Goal: Check status: Check status

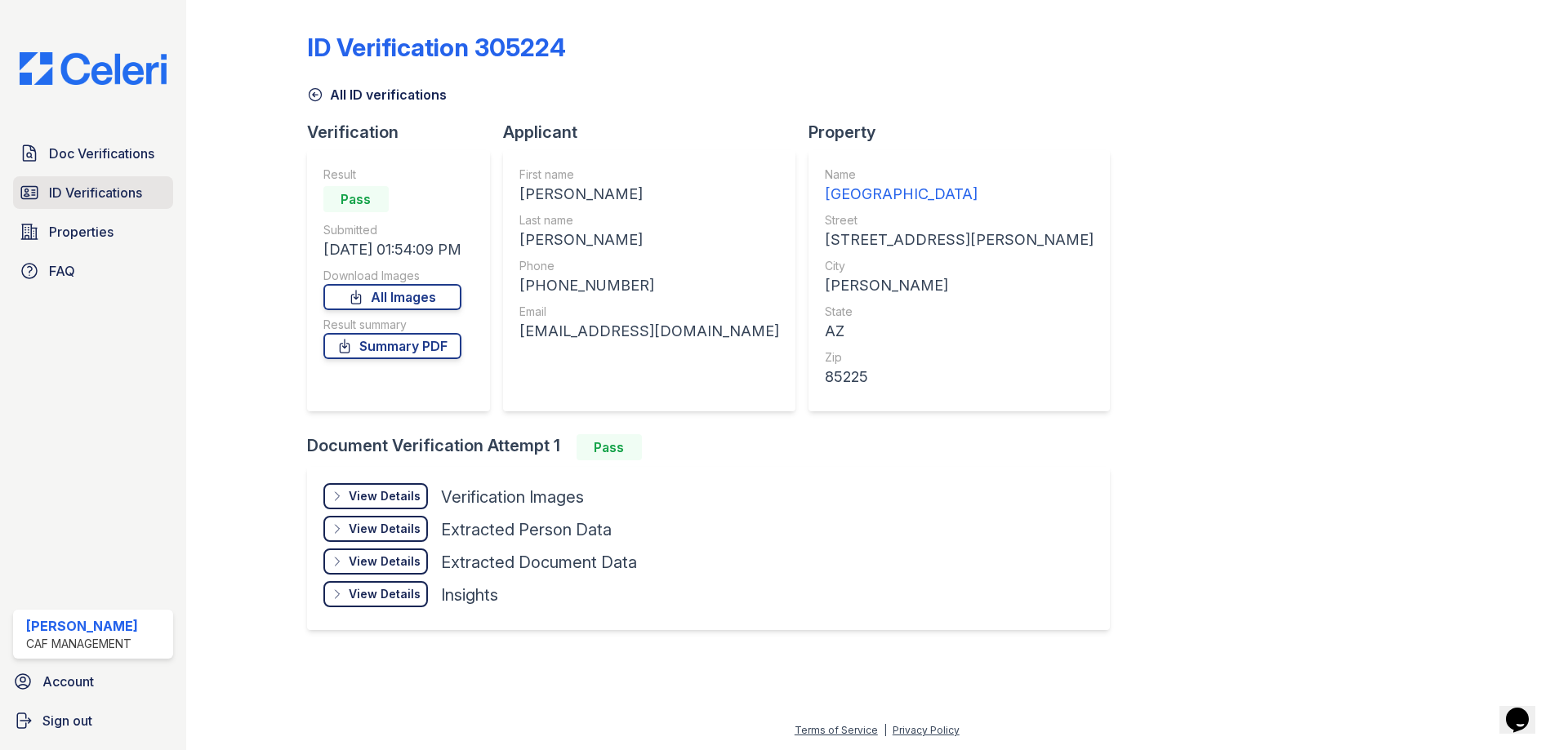
click at [99, 197] on span "ID Verifications" at bounding box center [95, 192] width 93 height 20
click at [112, 147] on span "Doc Verifications" at bounding box center [102, 153] width 106 height 20
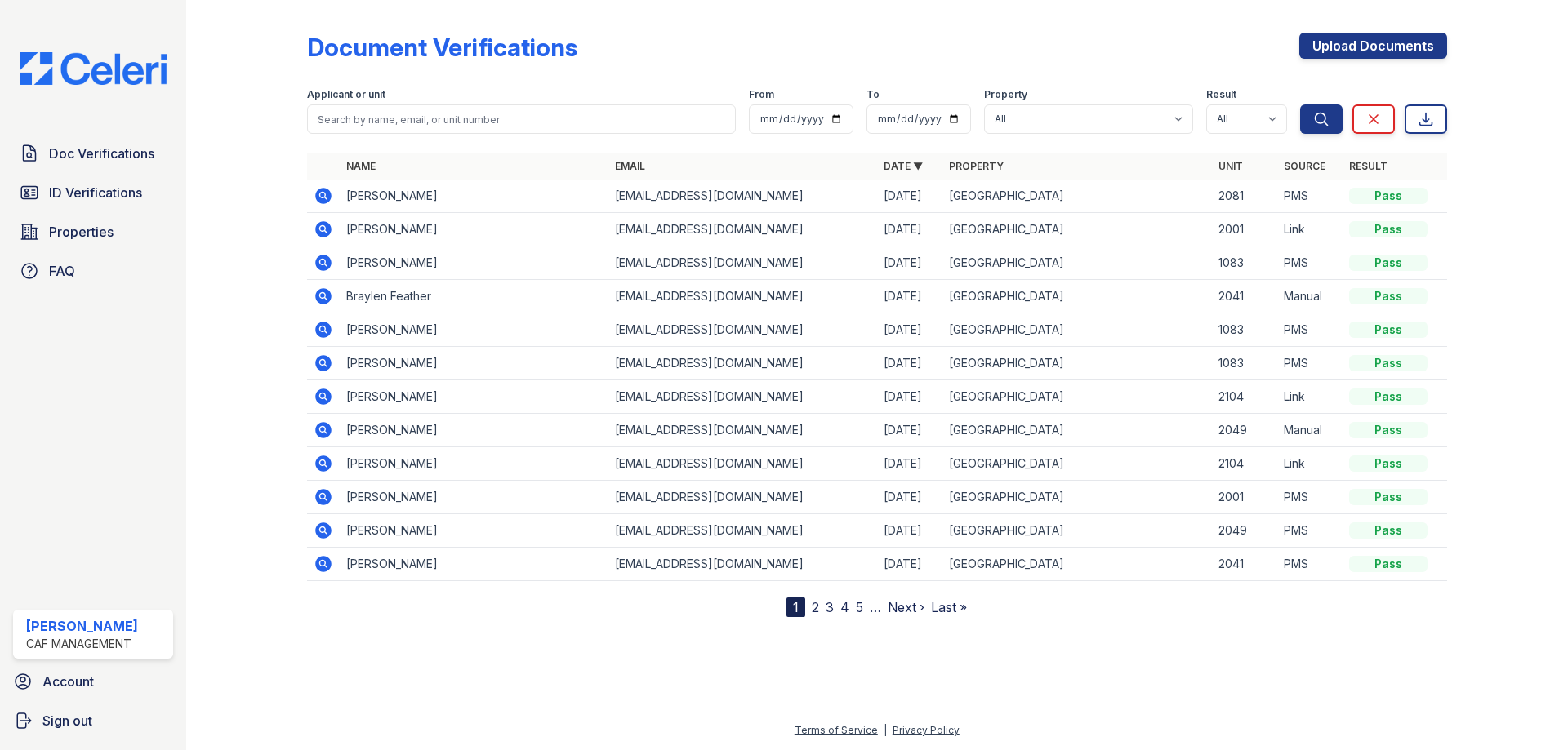
click at [317, 261] on icon at bounding box center [323, 263] width 17 height 17
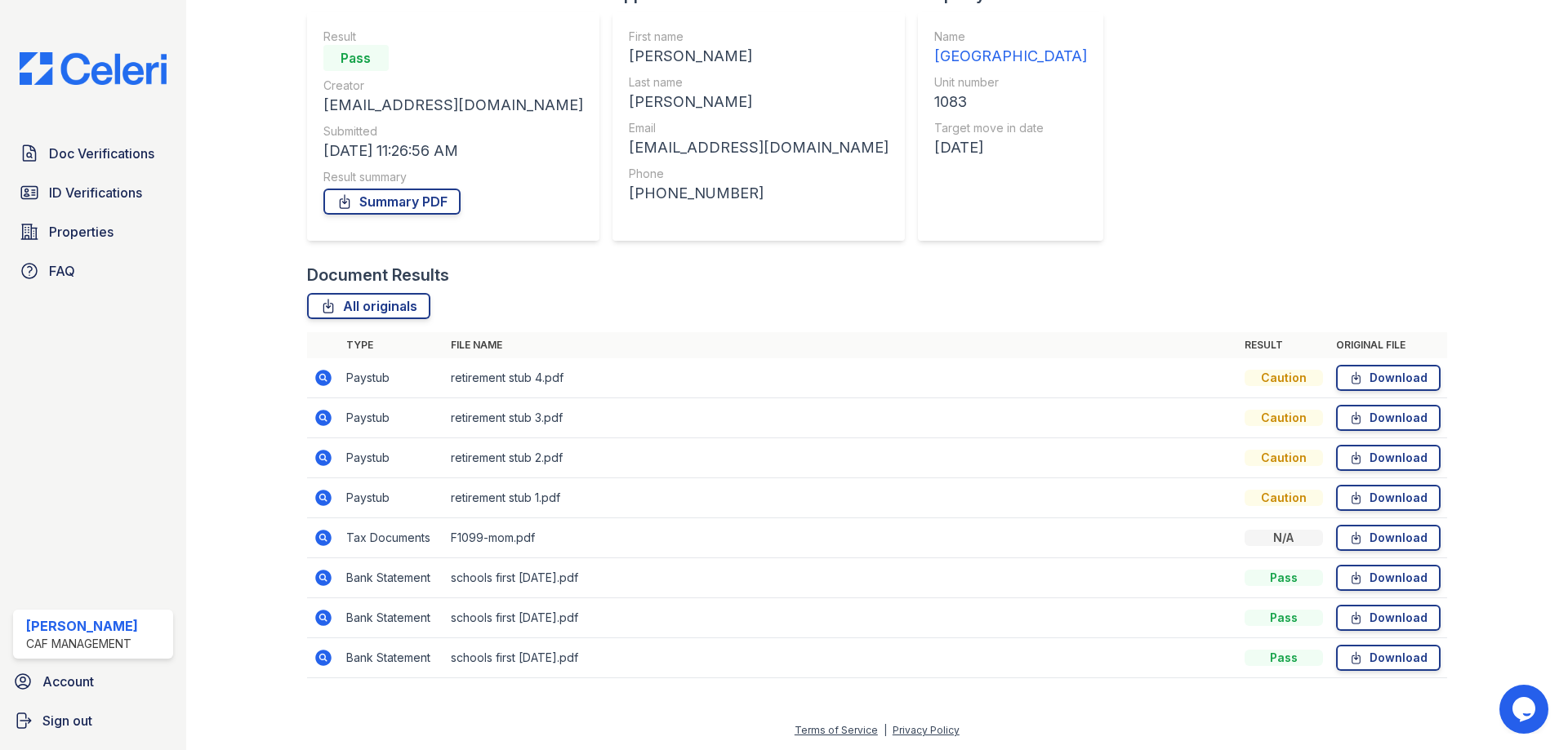
click at [322, 381] on icon at bounding box center [323, 378] width 17 height 17
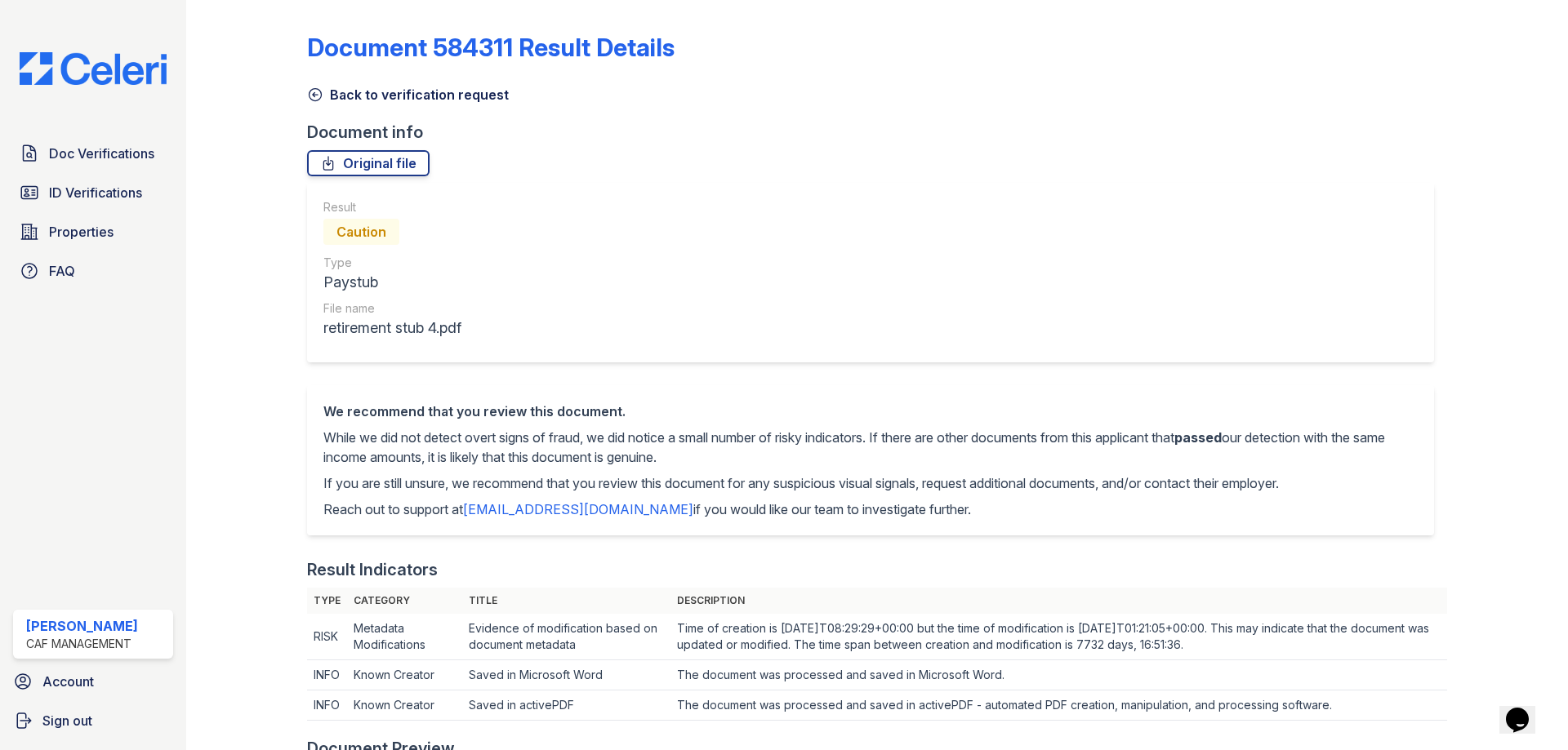
click at [319, 93] on icon at bounding box center [315, 95] width 17 height 17
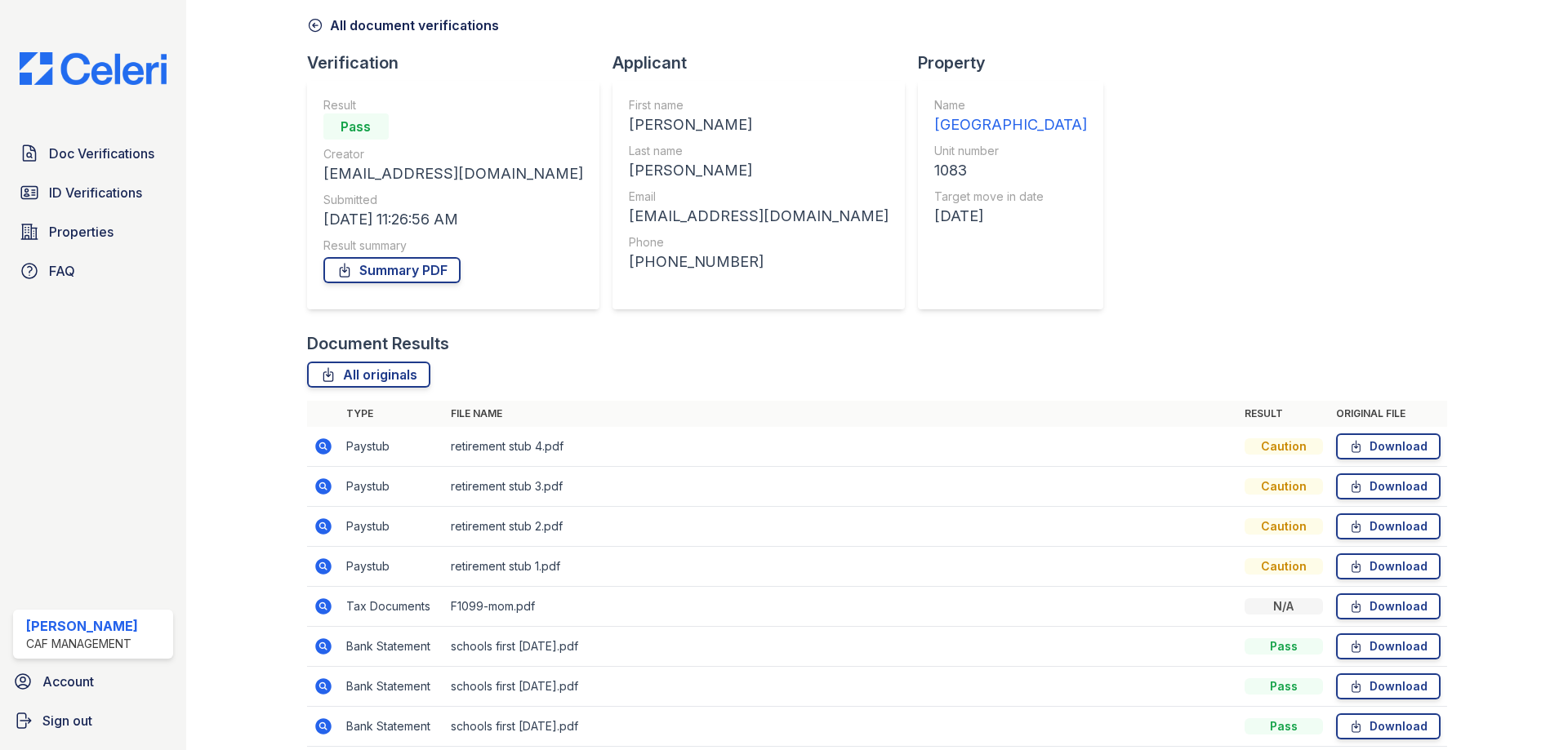
scroll to position [138, 0]
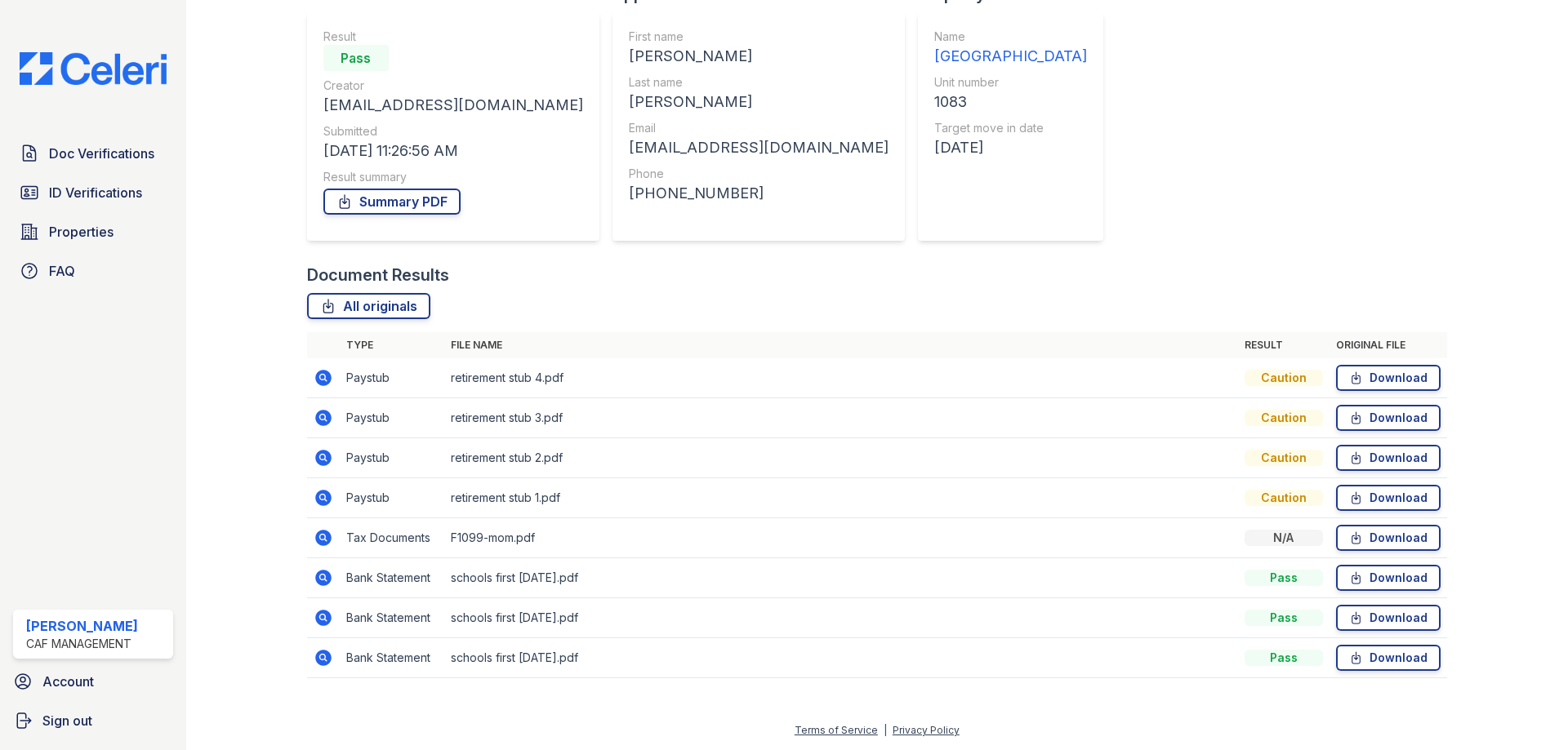
click at [321, 422] on icon at bounding box center [323, 418] width 17 height 17
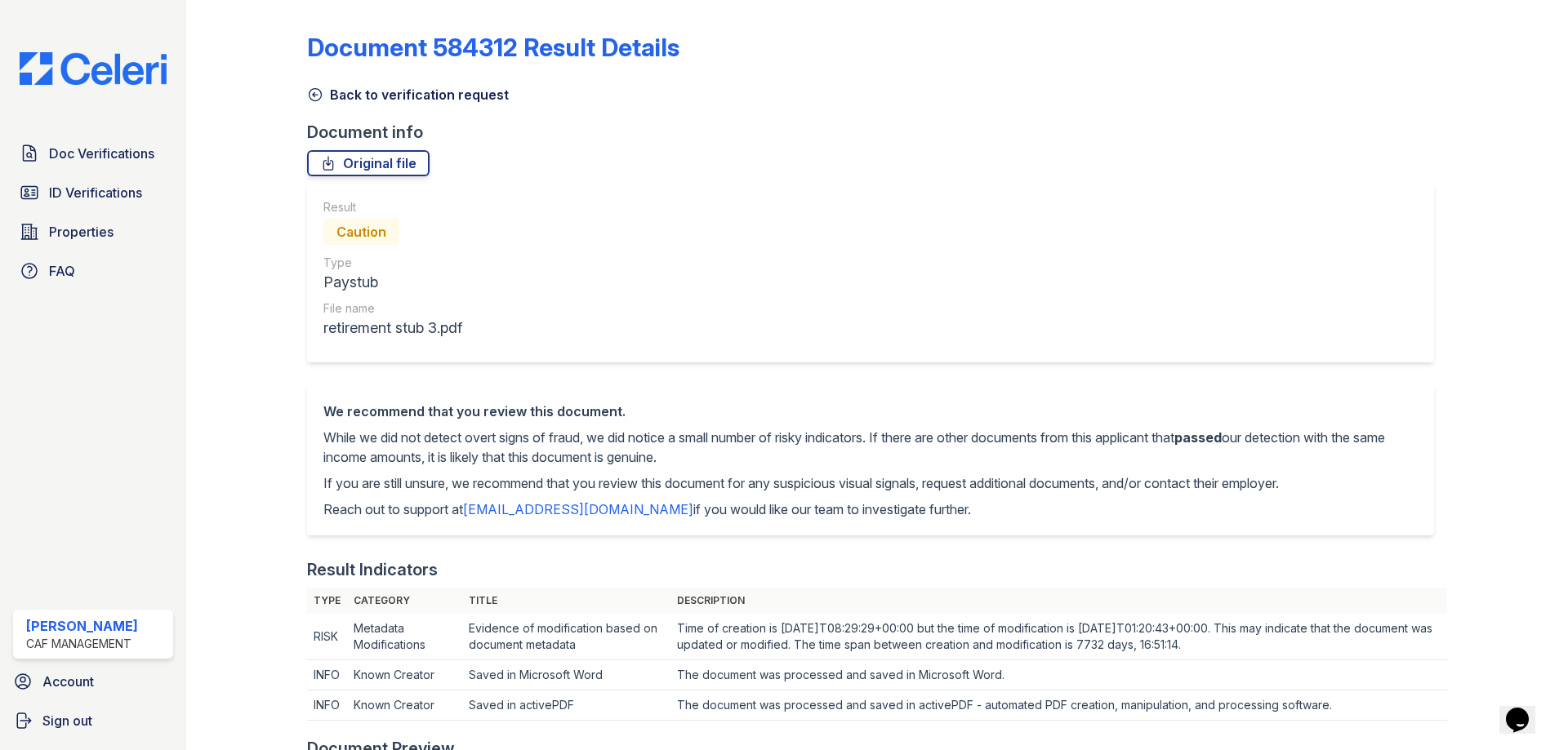
click at [318, 98] on icon at bounding box center [315, 95] width 17 height 17
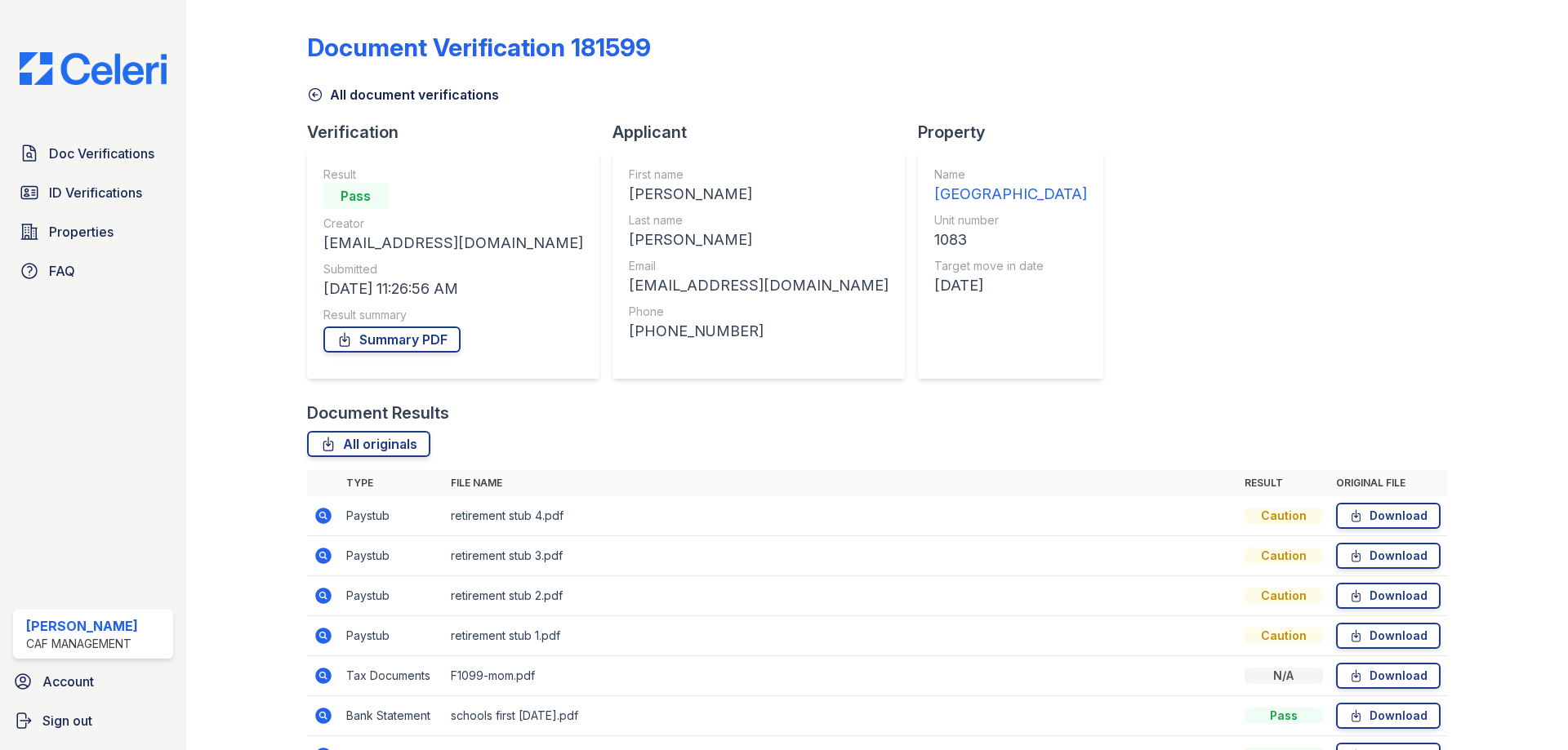
click at [318, 90] on icon at bounding box center [315, 95] width 13 height 13
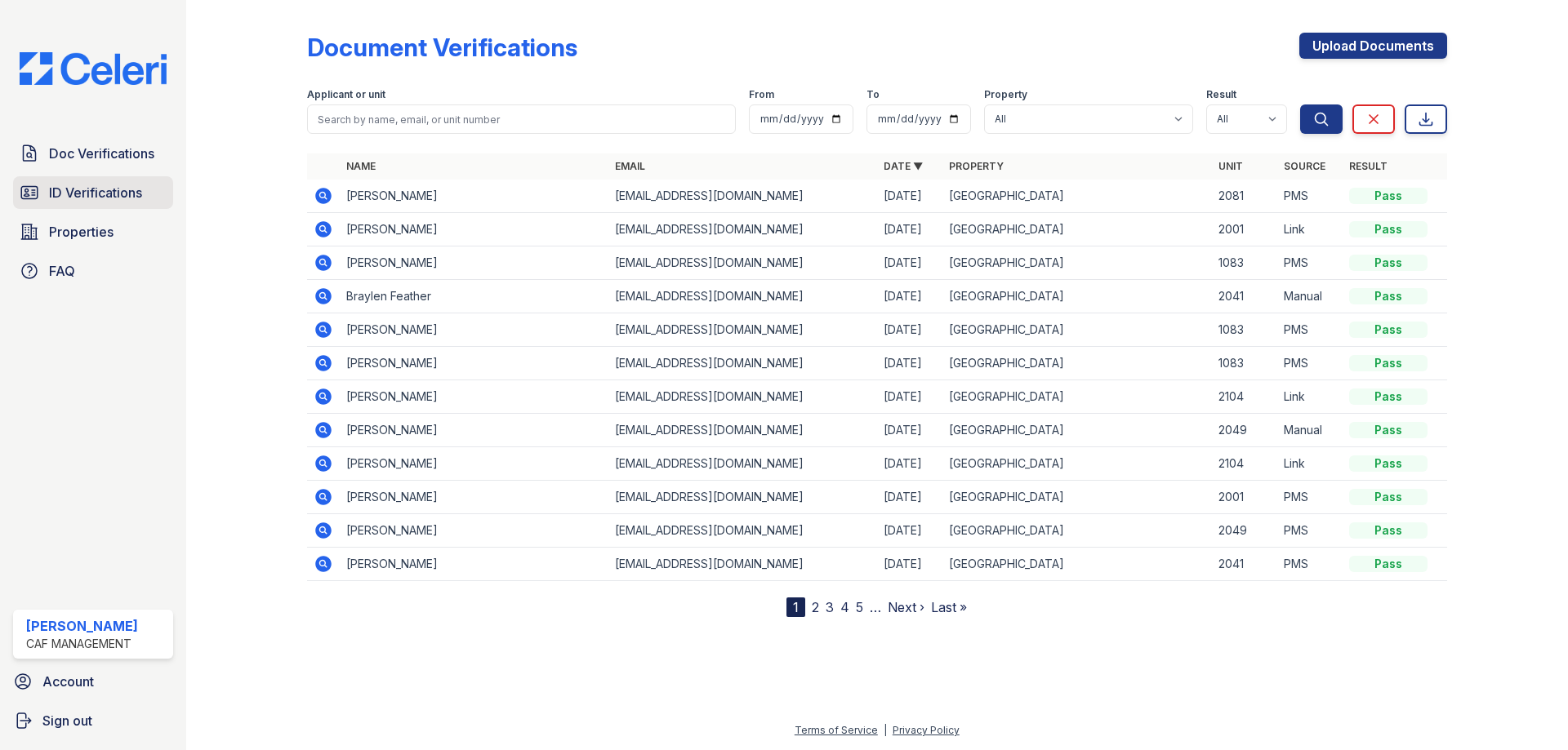
click at [93, 204] on link "ID Verifications" at bounding box center [93, 192] width 160 height 32
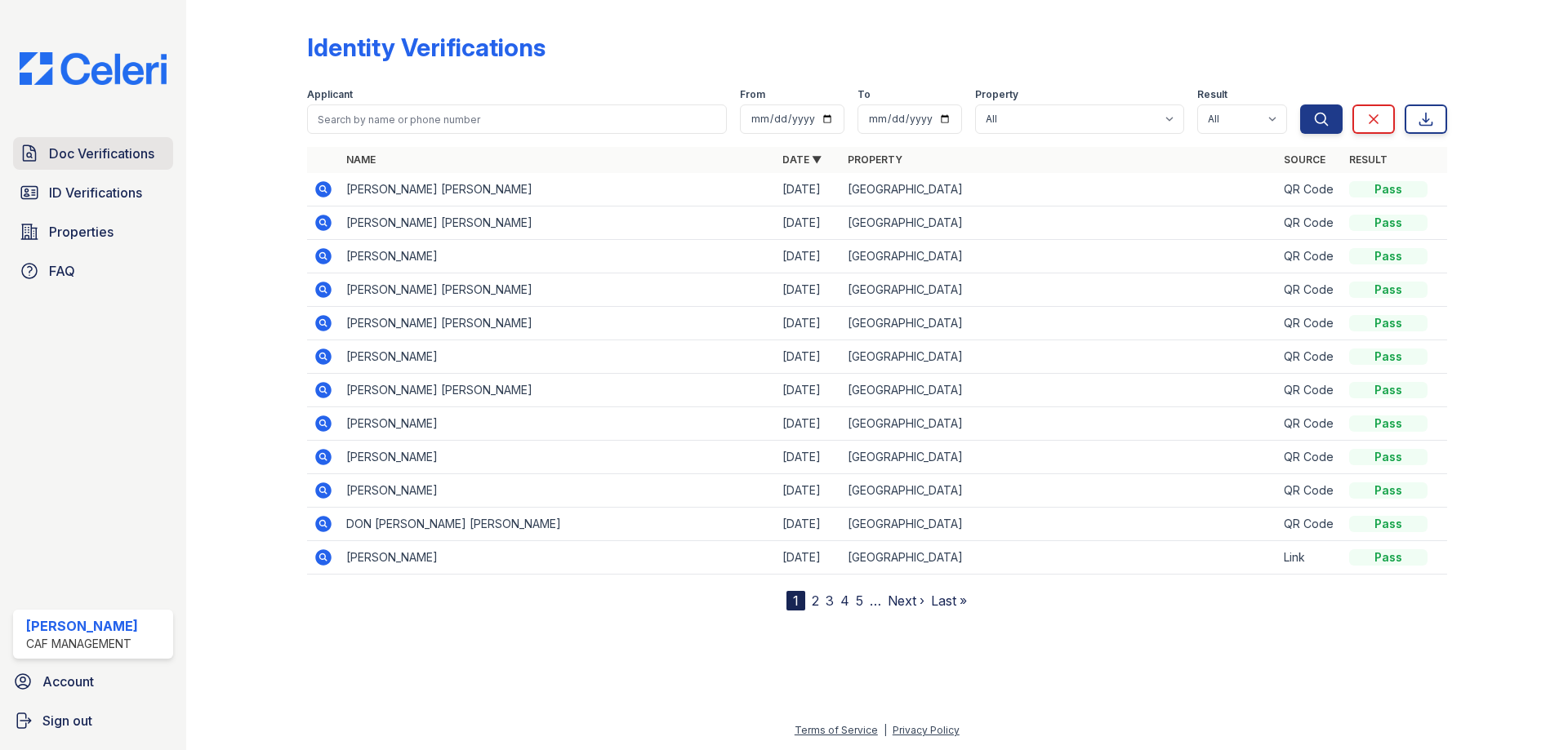
click at [107, 150] on span "Doc Verifications" at bounding box center [102, 153] width 106 height 20
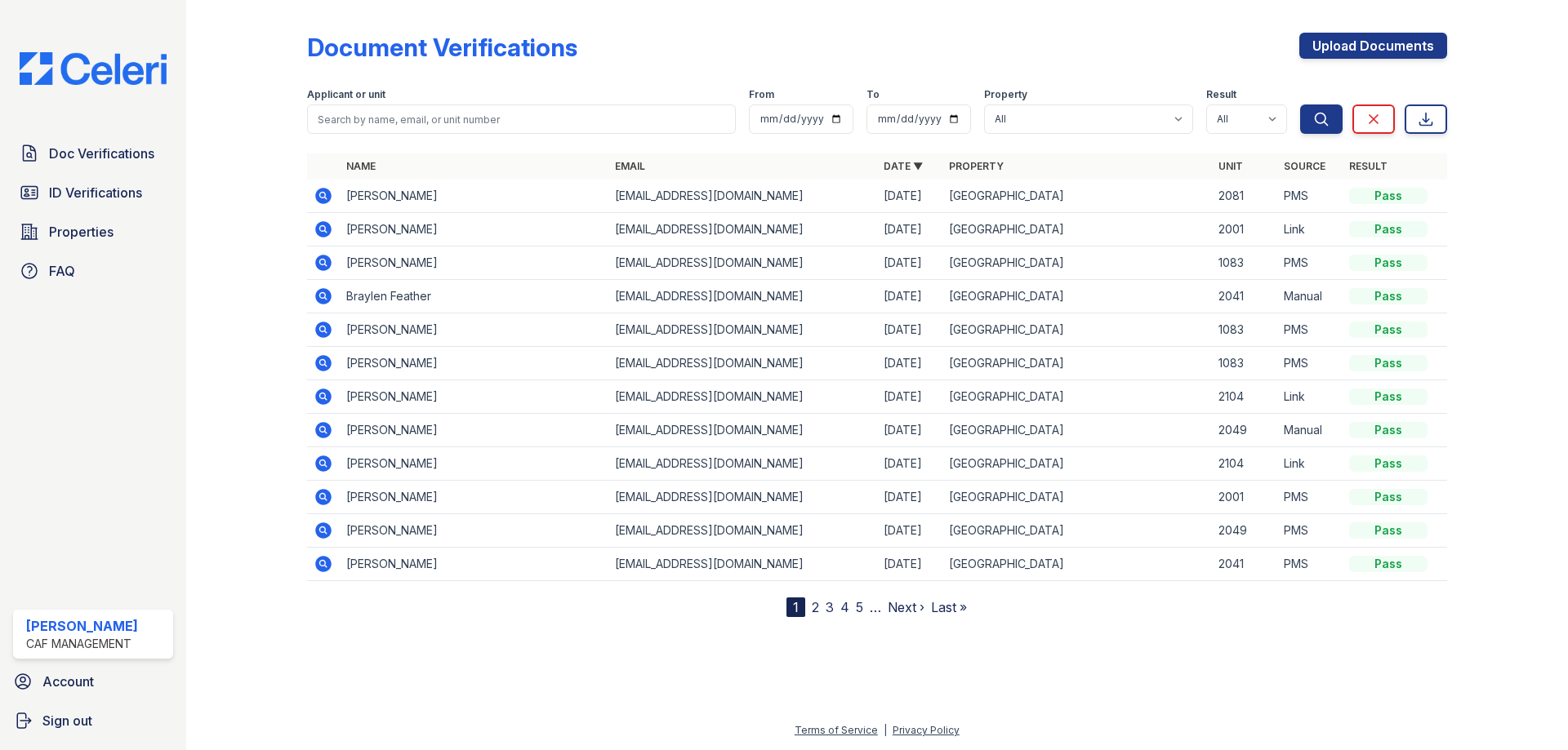
click at [322, 360] on icon at bounding box center [323, 363] width 20 height 20
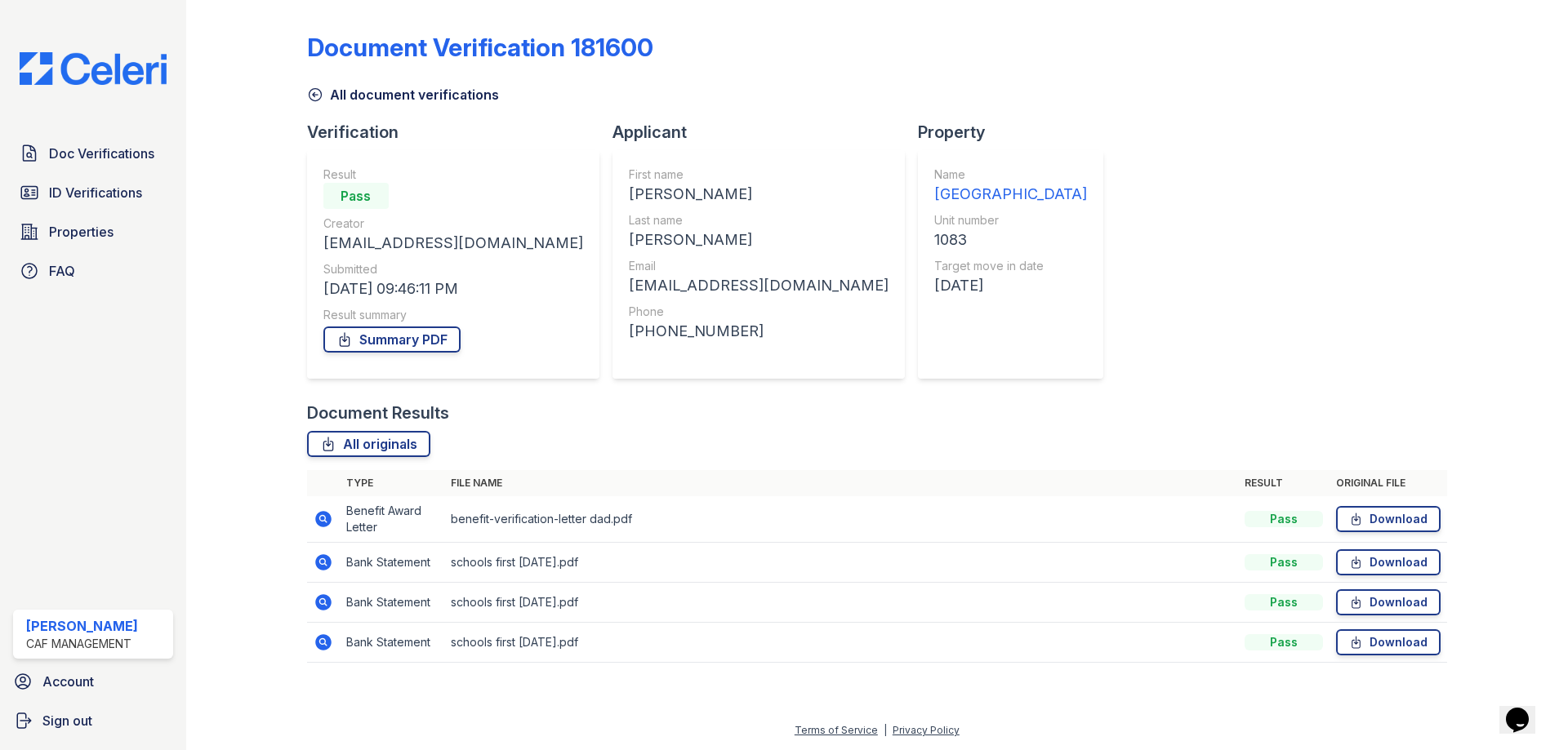
click at [324, 523] on icon at bounding box center [323, 519] width 17 height 17
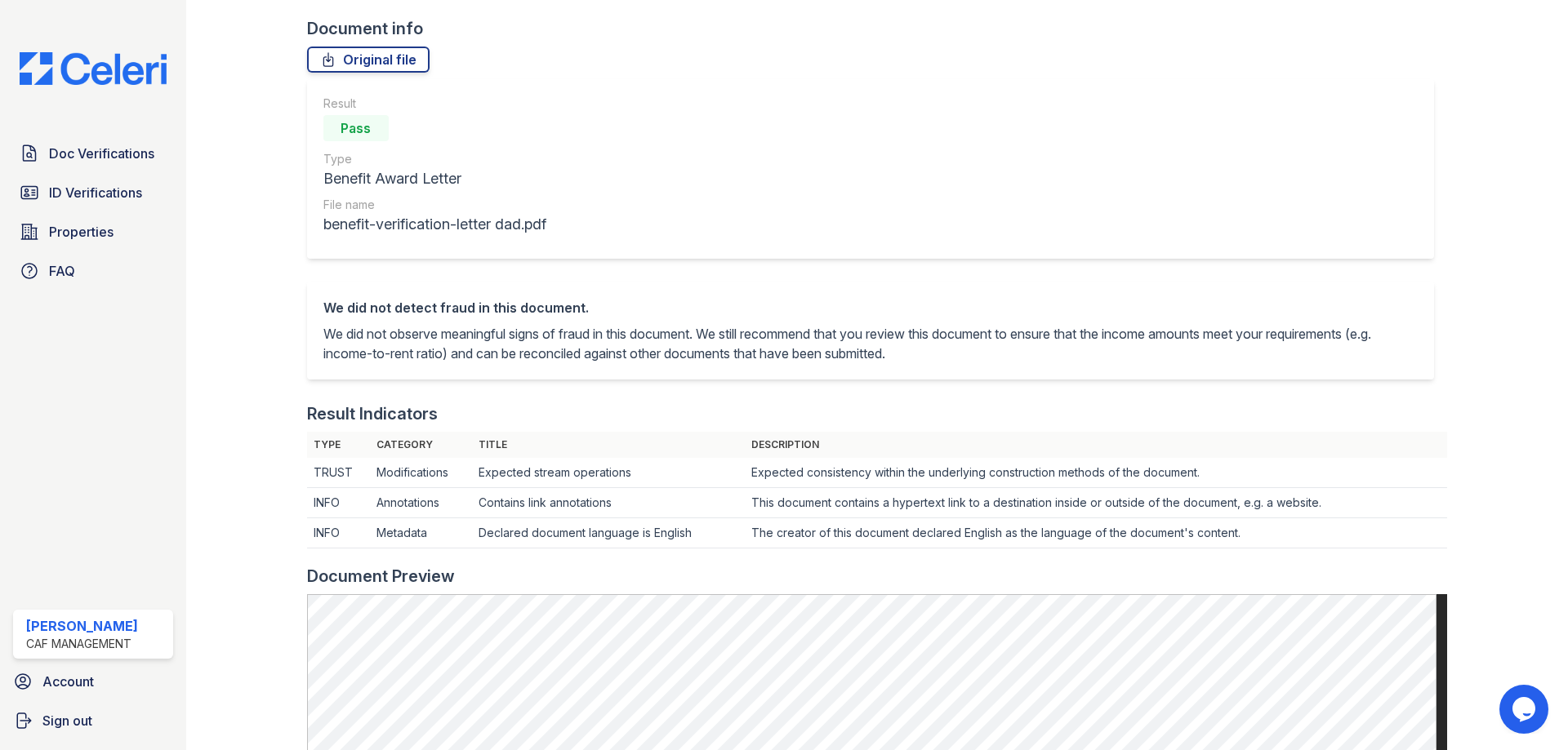
scroll to position [82, 0]
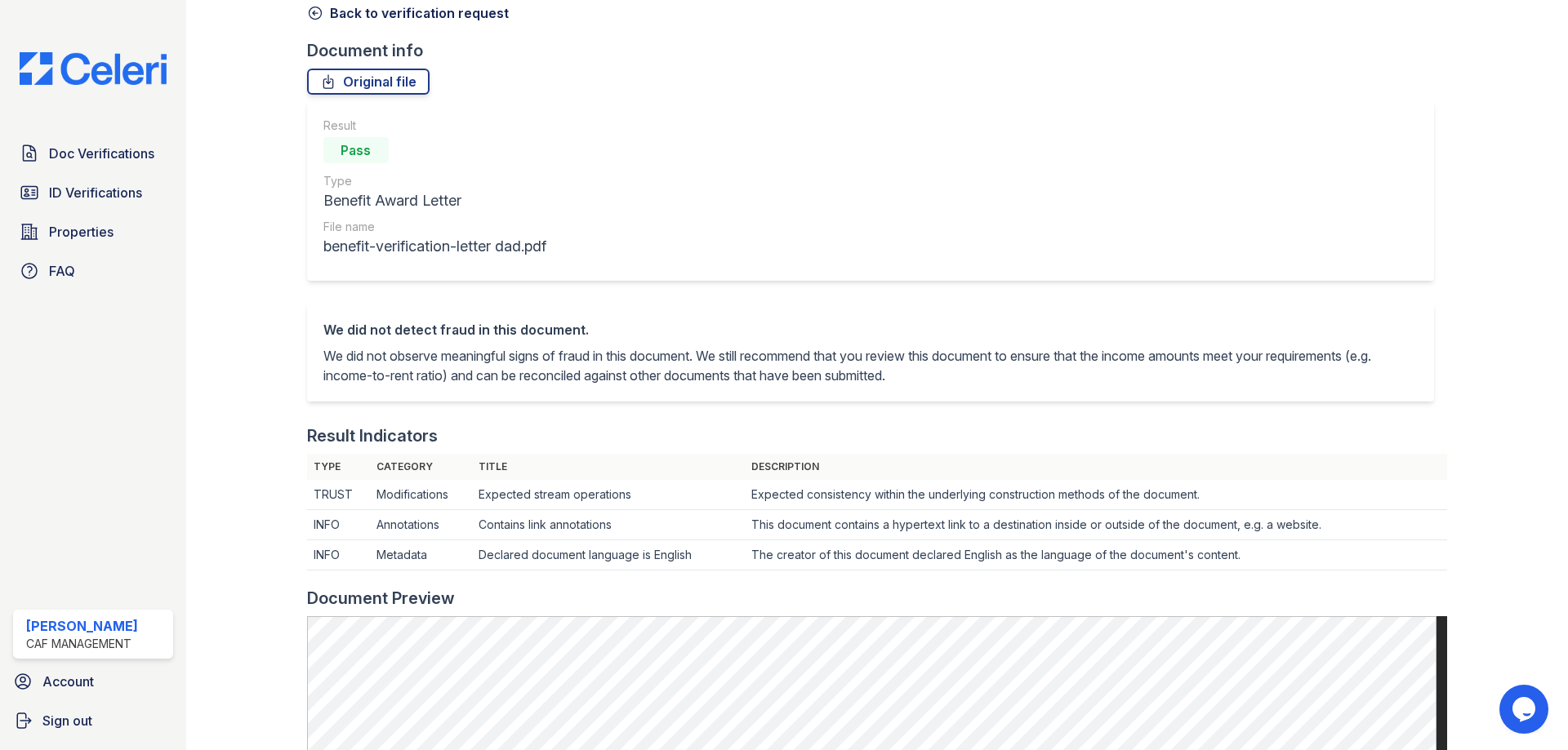
click at [110, 173] on div "Doc Verifications ID Verifications Properties FAQ" at bounding box center [93, 212] width 173 height 150
click at [107, 197] on span "ID Verifications" at bounding box center [95, 192] width 93 height 20
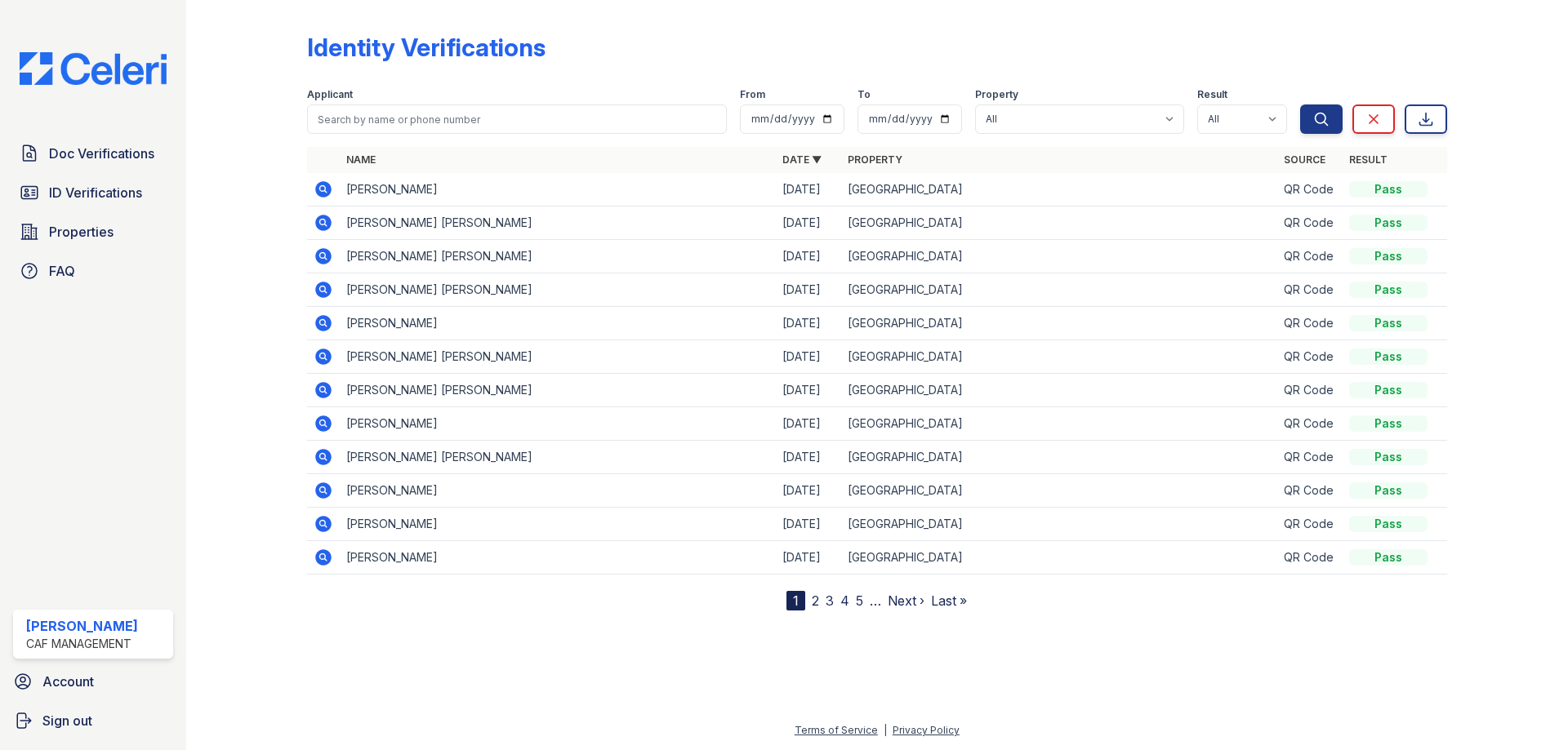
click at [724, 62] on div "Identity Verifications" at bounding box center [876, 53] width 1140 height 42
click at [70, 176] on div "Doc Verifications ID Verifications Properties FAQ" at bounding box center [93, 212] width 173 height 150
click at [84, 161] on span "Doc Verifications" at bounding box center [102, 153] width 106 height 20
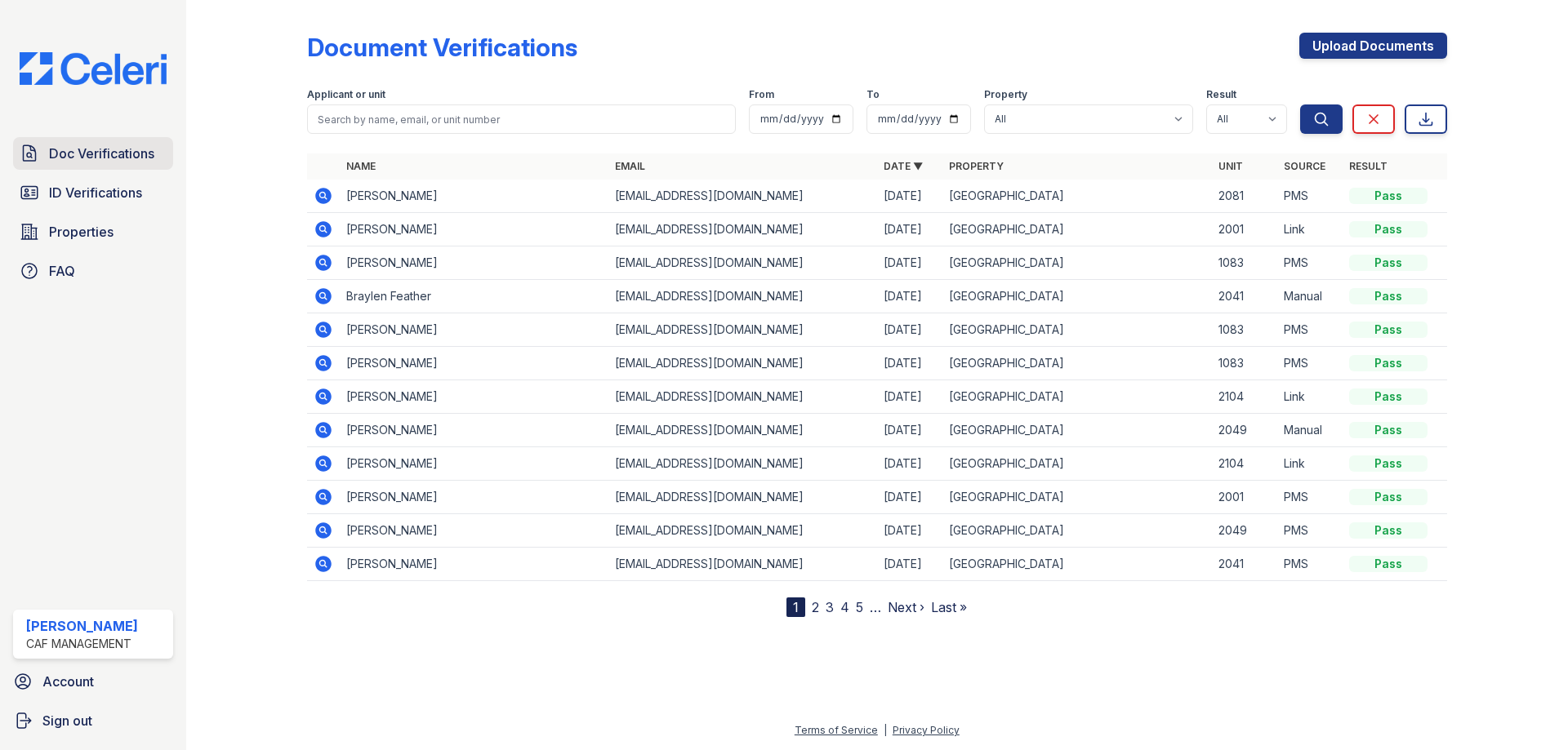
click at [74, 151] on span "Doc Verifications" at bounding box center [102, 153] width 106 height 20
click at [86, 191] on span "ID Verifications" at bounding box center [95, 192] width 93 height 20
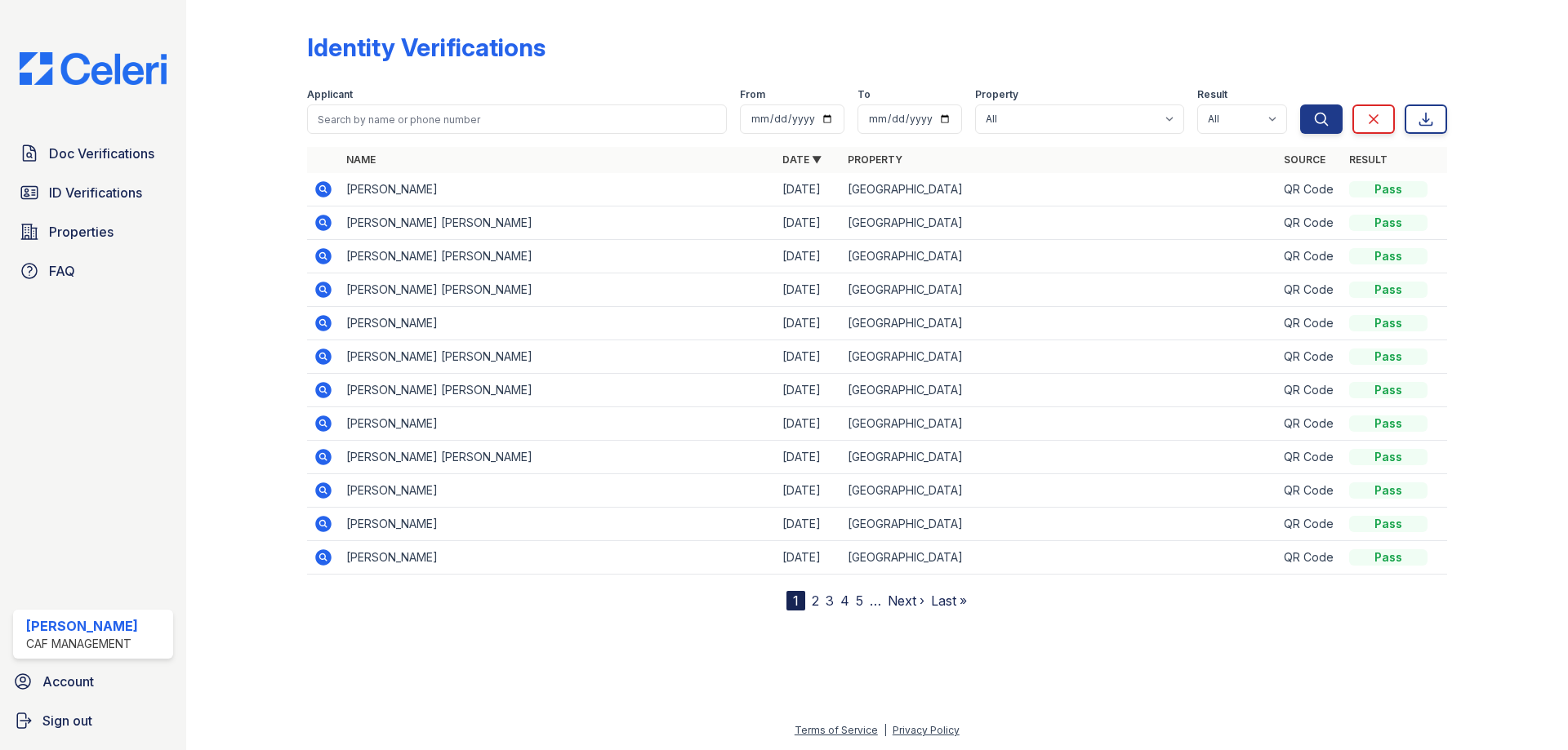
click at [319, 184] on icon at bounding box center [323, 189] width 17 height 17
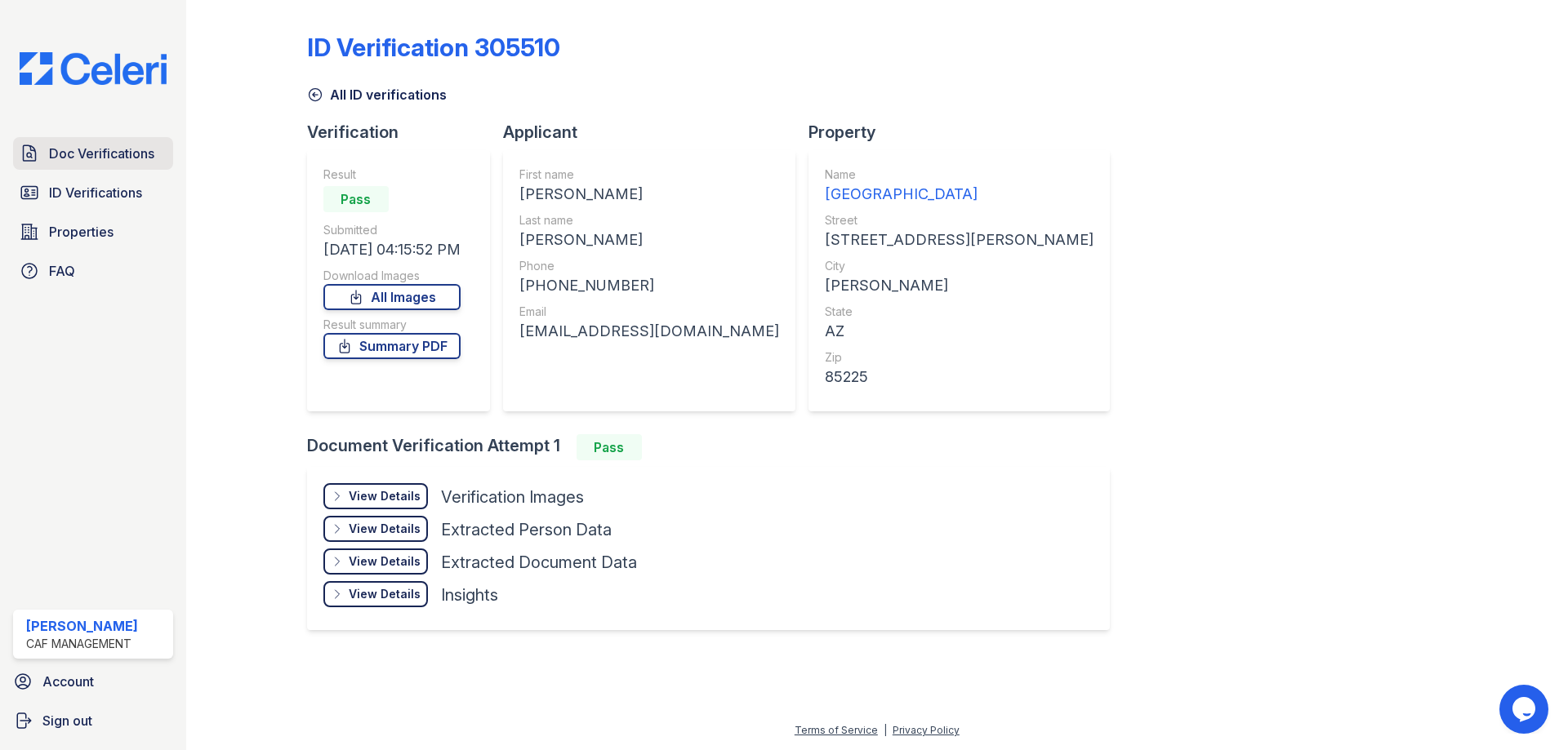
click at [107, 146] on span "Doc Verifications" at bounding box center [102, 153] width 106 height 20
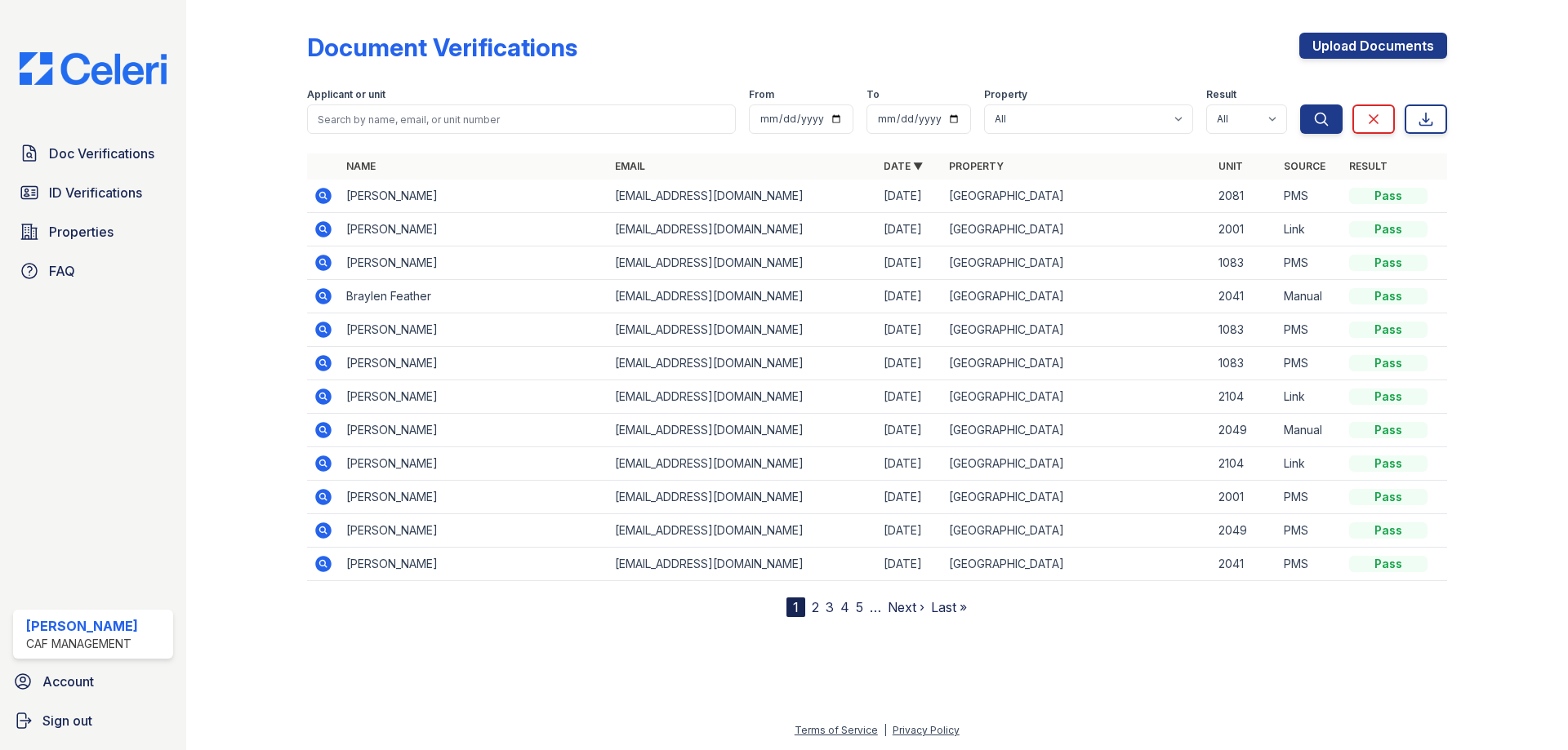
click at [322, 265] on icon at bounding box center [323, 263] width 20 height 20
